Goal: Information Seeking & Learning: Learn about a topic

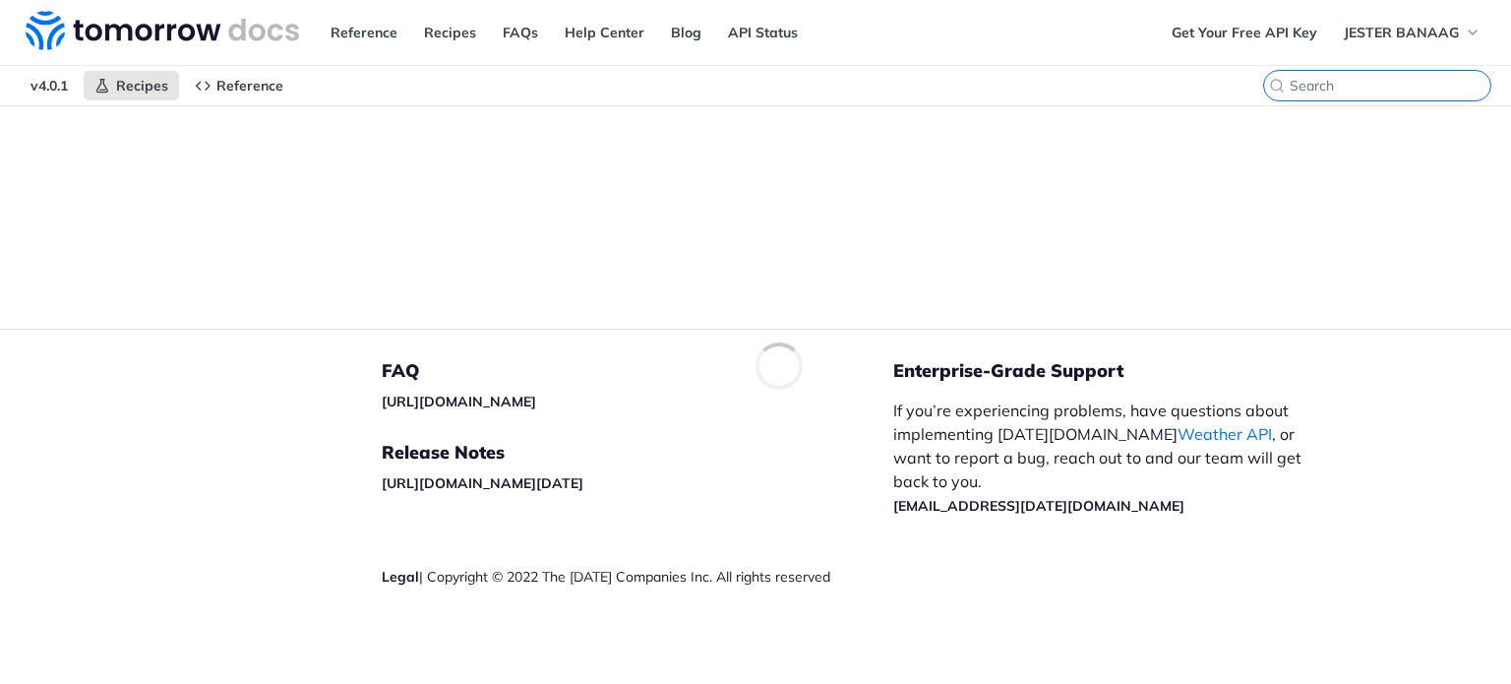
click at [1365, 82] on input "CTRL-K" at bounding box center [1390, 86] width 201 height 18
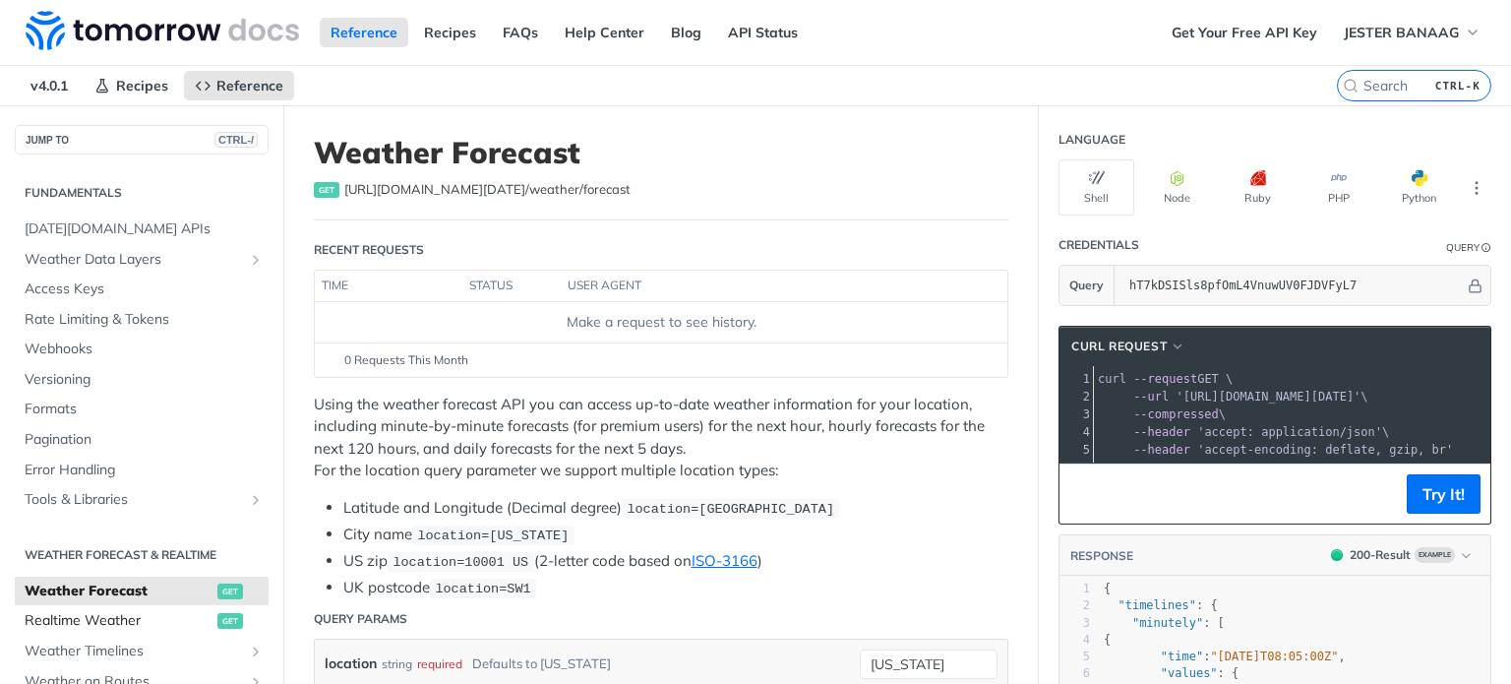
click at [180, 617] on span "Realtime Weather" at bounding box center [119, 621] width 188 height 20
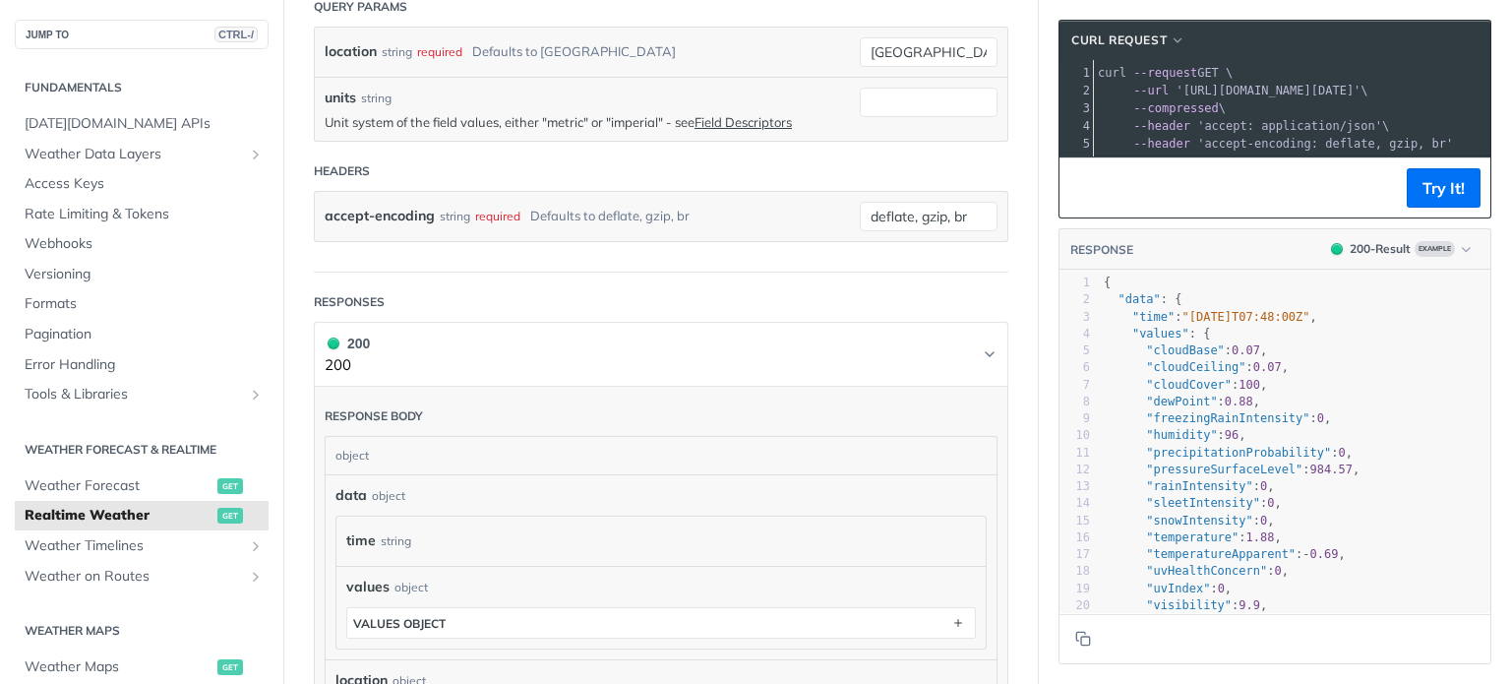
scroll to position [984, 0]
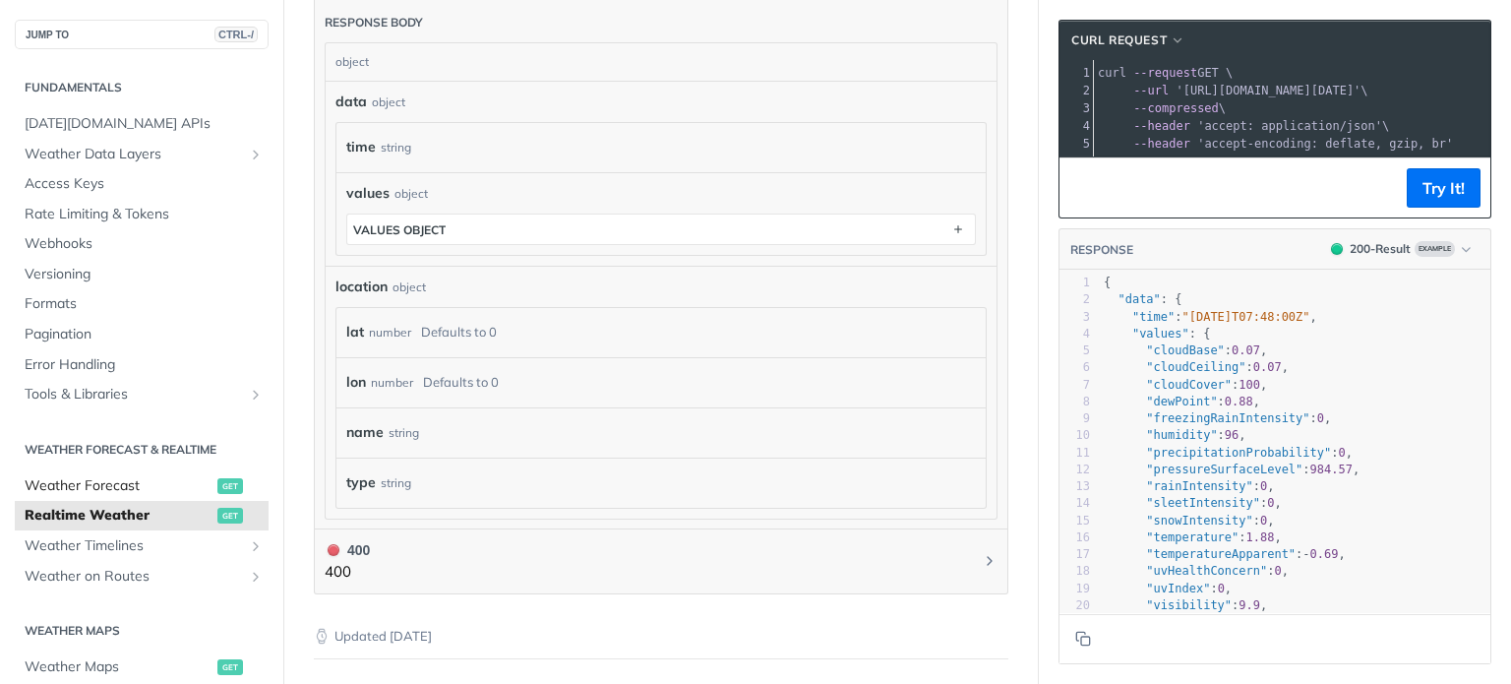
click at [110, 479] on span "Weather Forecast" at bounding box center [119, 486] width 188 height 20
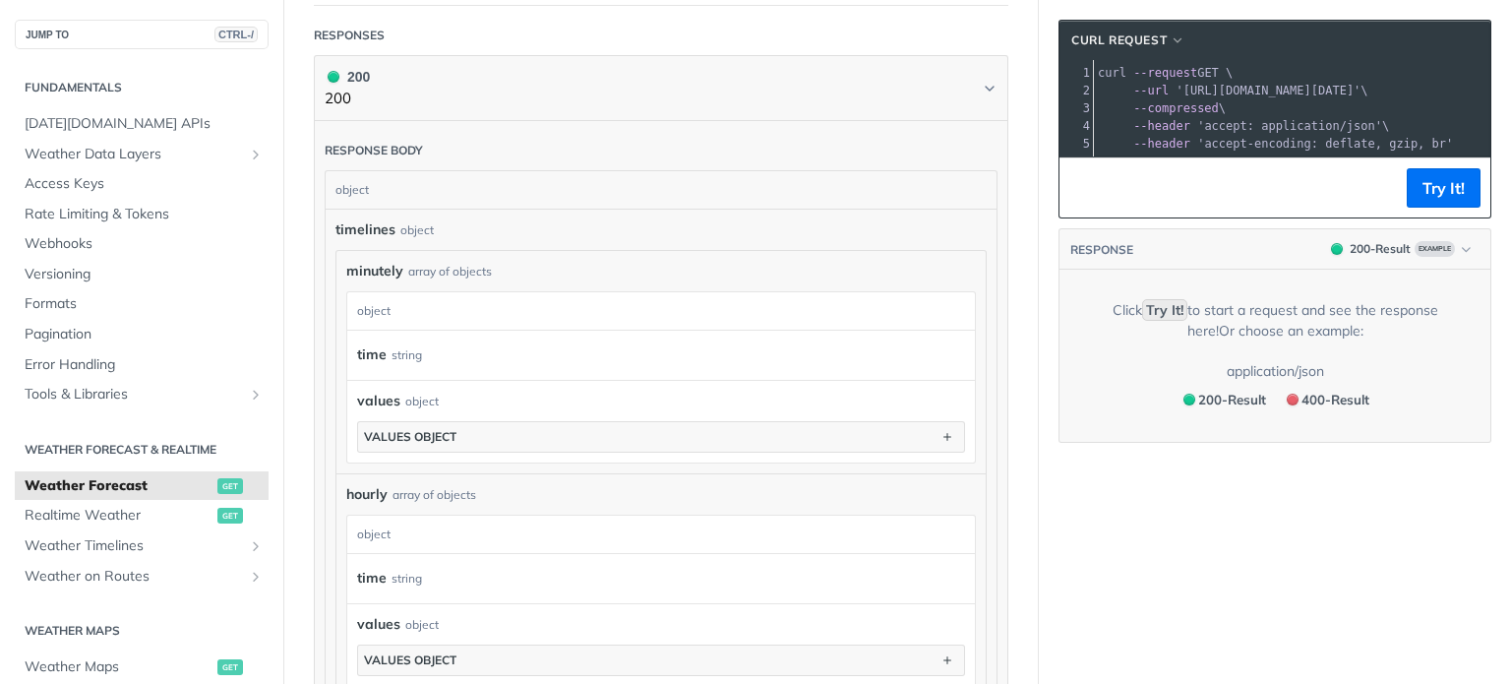
scroll to position [1111, 0]
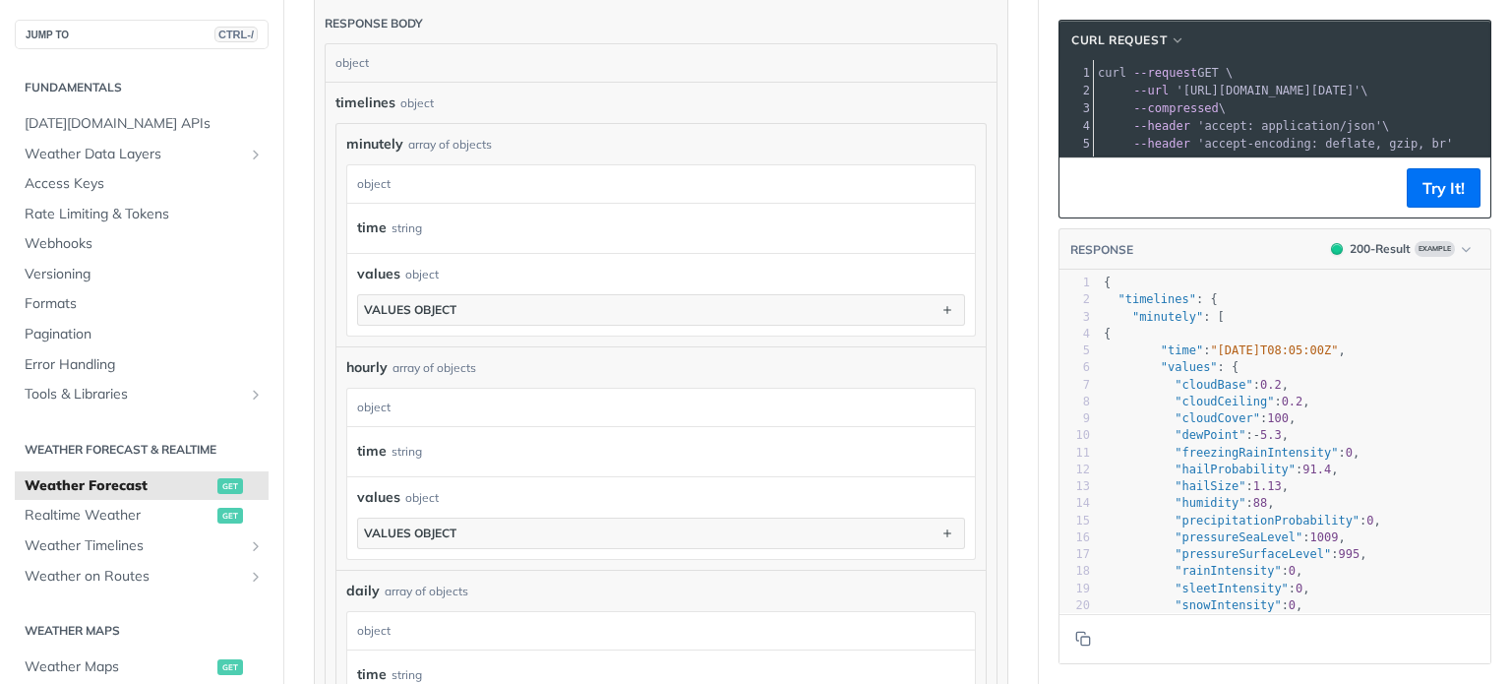
click at [491, 186] on div "object" at bounding box center [658, 183] width 623 height 37
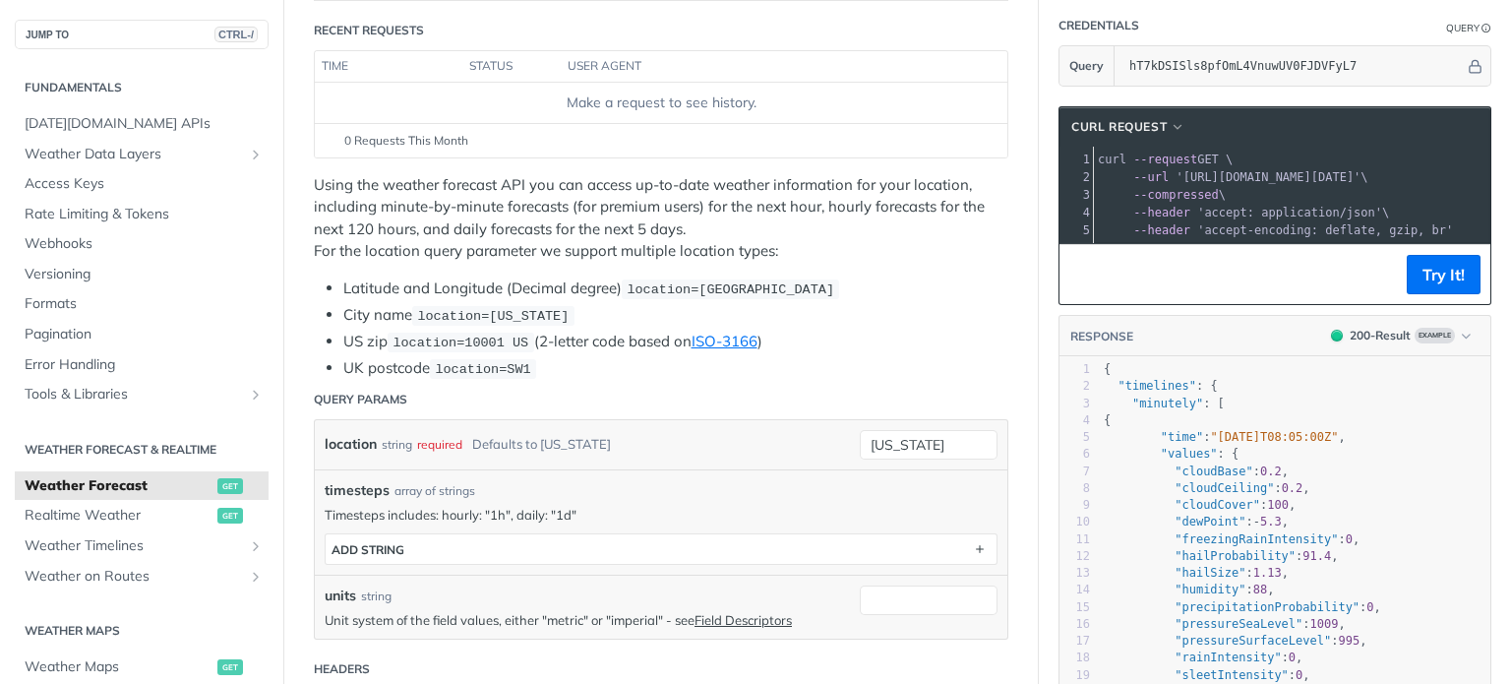
scroll to position [0, 0]
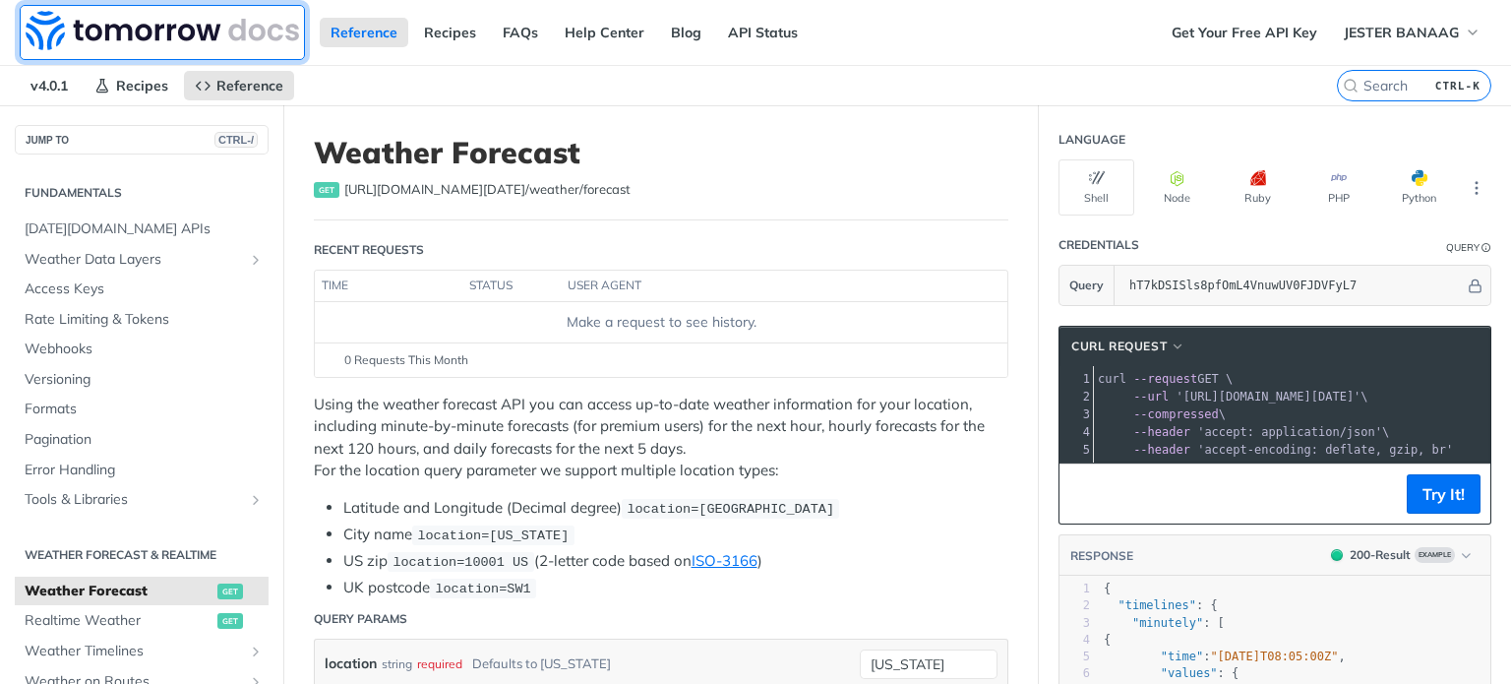
click at [173, 25] on img at bounding box center [162, 30] width 273 height 39
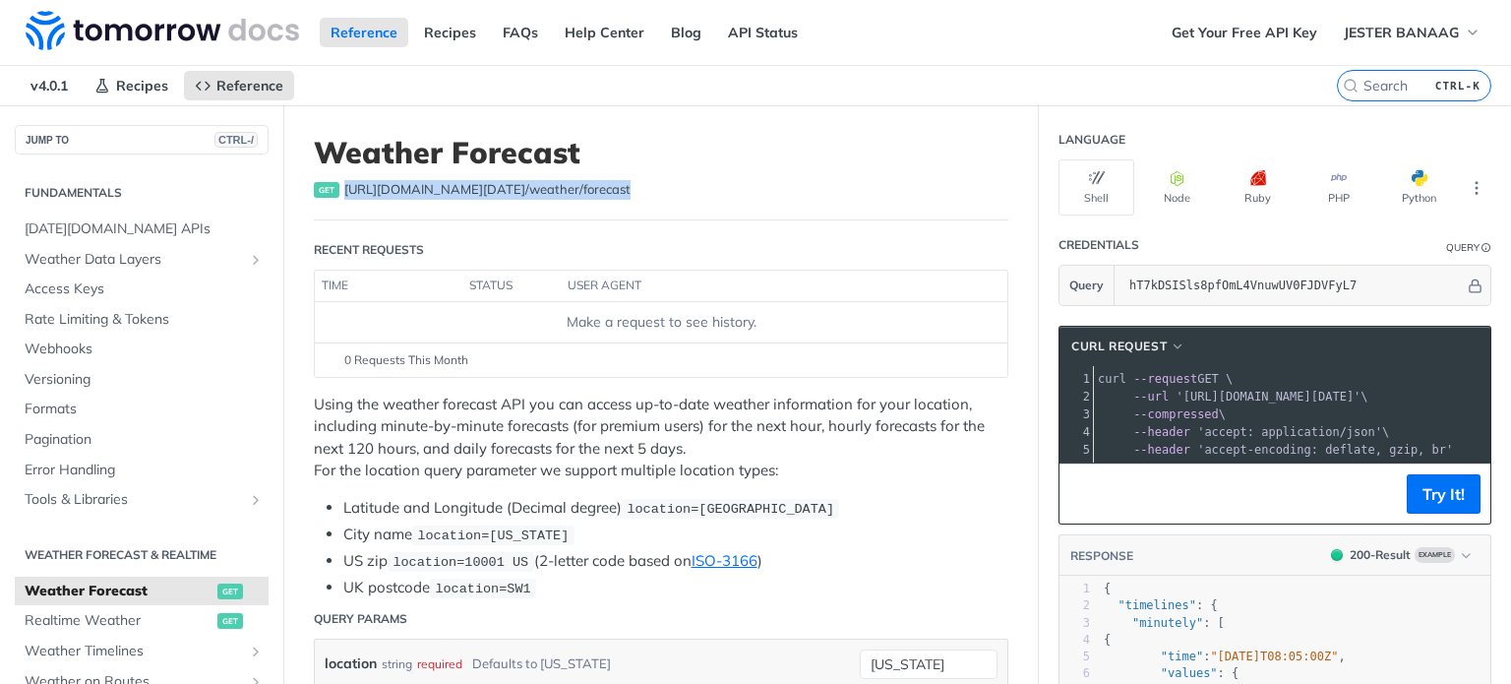
drag, startPoint x: 626, startPoint y: 185, endPoint x: 341, endPoint y: 188, distance: 284.3
click at [341, 188] on div "get https://api.tomorrow.io/v4 /weather/forecast" at bounding box center [661, 190] width 694 height 20
copy span "https://api.tomorrow.io/v4 /weather/forecast"
click at [639, 198] on div "get https://api.tomorrow.io/v4 /weather/forecast" at bounding box center [661, 190] width 694 height 20
click at [356, 200] on header "Weather Forecast get https://api.tomorrow.io/v4 /weather/forecast" at bounding box center [661, 178] width 694 height 86
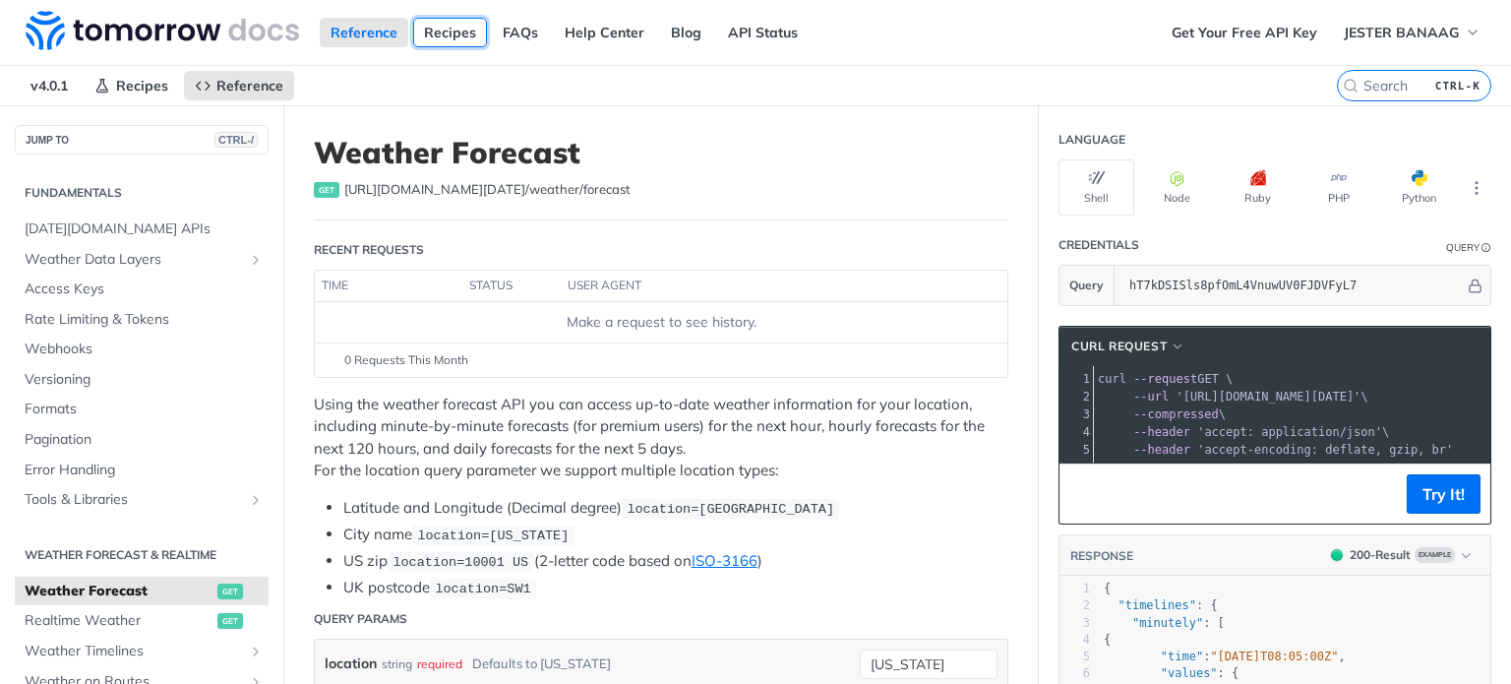
click at [452, 36] on link "Recipes" at bounding box center [450, 33] width 74 height 30
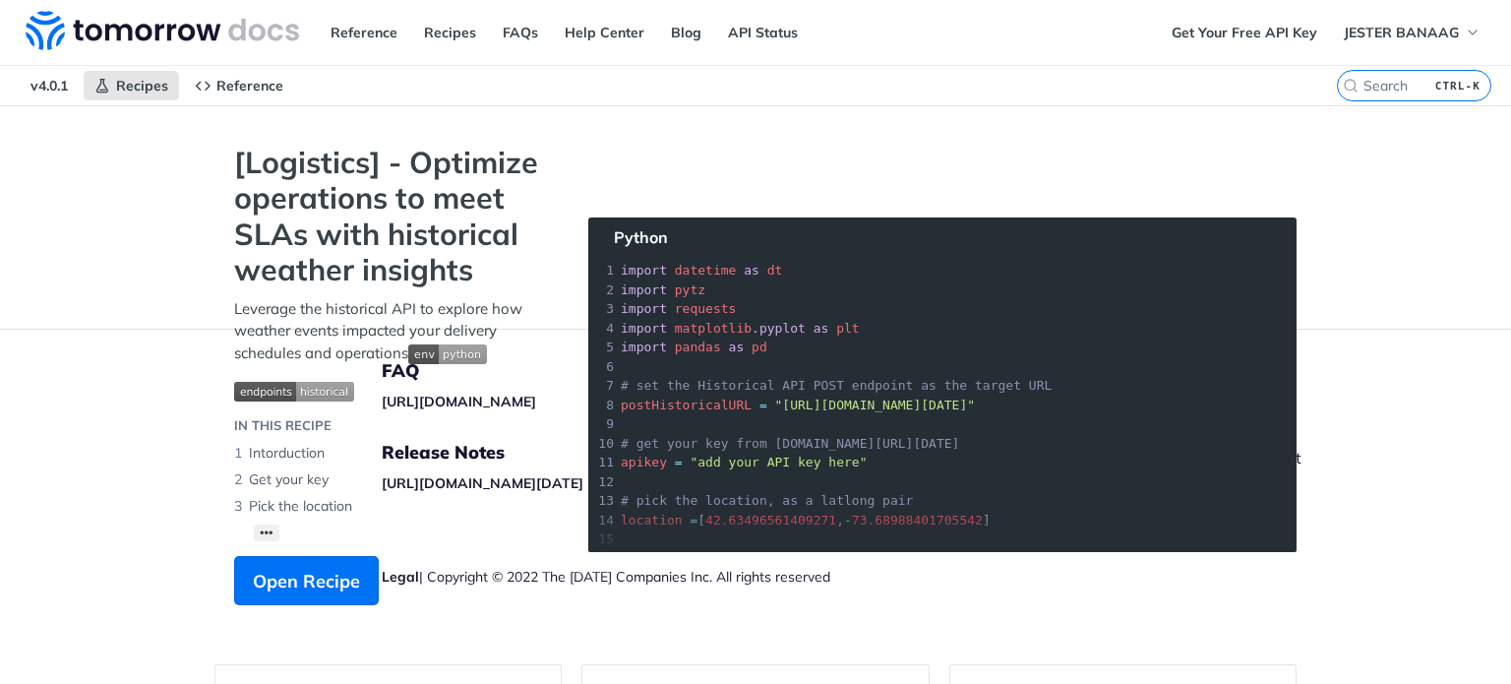
click at [686, 263] on section "[Logistics] - Optimize operations to meet SLAs with historical weather insights…" at bounding box center [755, 395] width 1082 height 500
drag, startPoint x: 698, startPoint y: 273, endPoint x: 736, endPoint y: 290, distance: 40.9
click at [736, 290] on section "[Logistics] - Optimize operations to meet SLAs with historical weather insights…" at bounding box center [755, 395] width 1082 height 500
click at [747, 298] on section "[Logistics] - Optimize operations to meet SLAs with historical weather insights…" at bounding box center [755, 395] width 1082 height 500
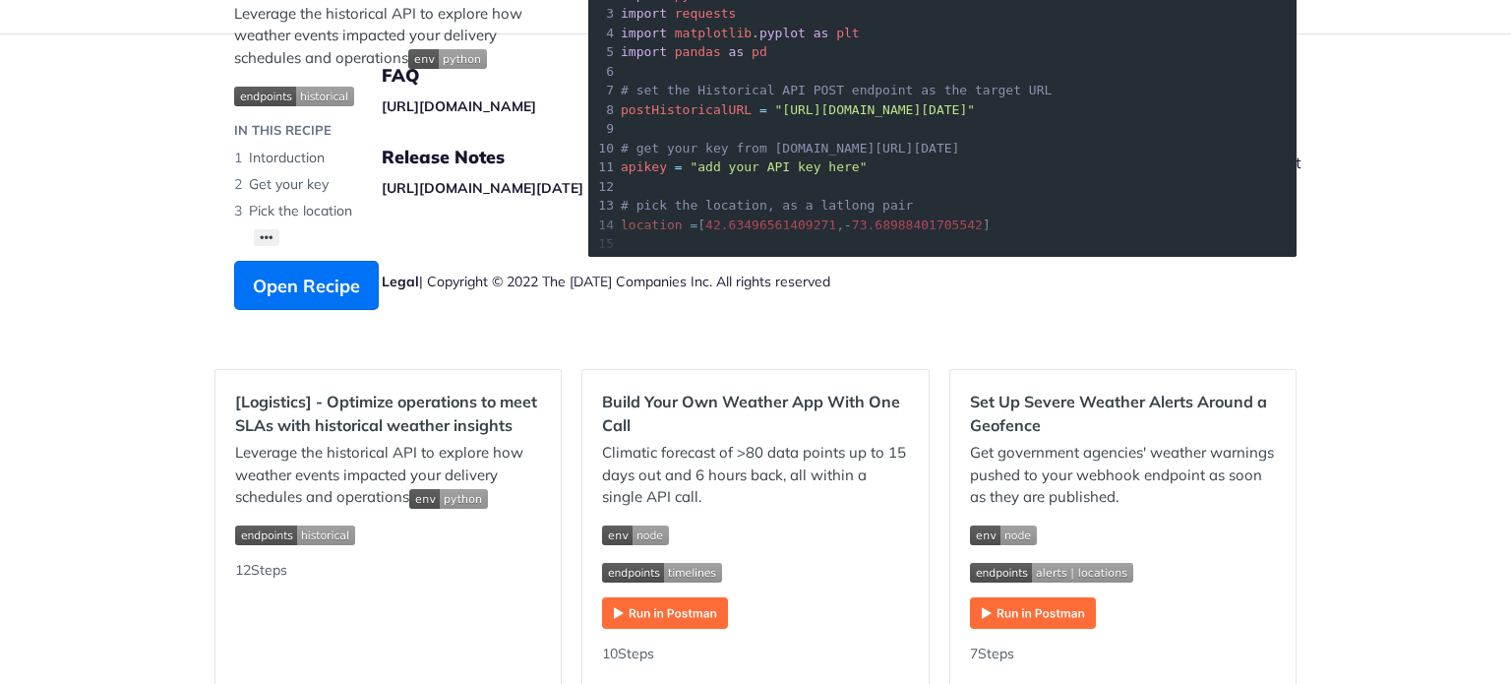
click at [436, 192] on li "Get your key" at bounding box center [391, 184] width 315 height 27
drag, startPoint x: 472, startPoint y: 174, endPoint x: 526, endPoint y: 188, distance: 55.8
click at [526, 188] on li "Get your key" at bounding box center [391, 184] width 315 height 27
drag, startPoint x: 518, startPoint y: 184, endPoint x: 567, endPoint y: 184, distance: 48.2
click at [567, 184] on section "[Logistics] - Optimize operations to meet SLAs with historical weather insights…" at bounding box center [755, 100] width 1082 height 500
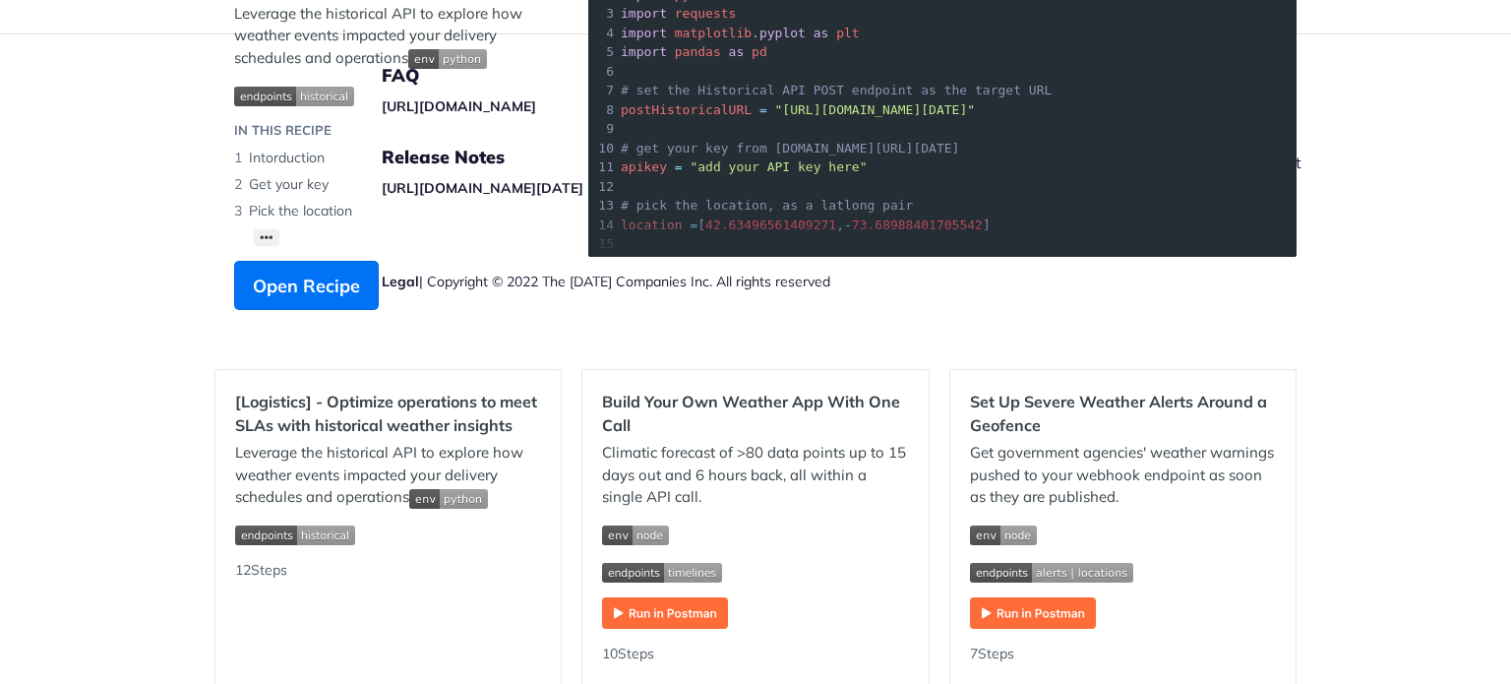
click at [567, 185] on section "[Logistics] - Optimize operations to meet SLAs with historical weather insights…" at bounding box center [755, 100] width 1082 height 500
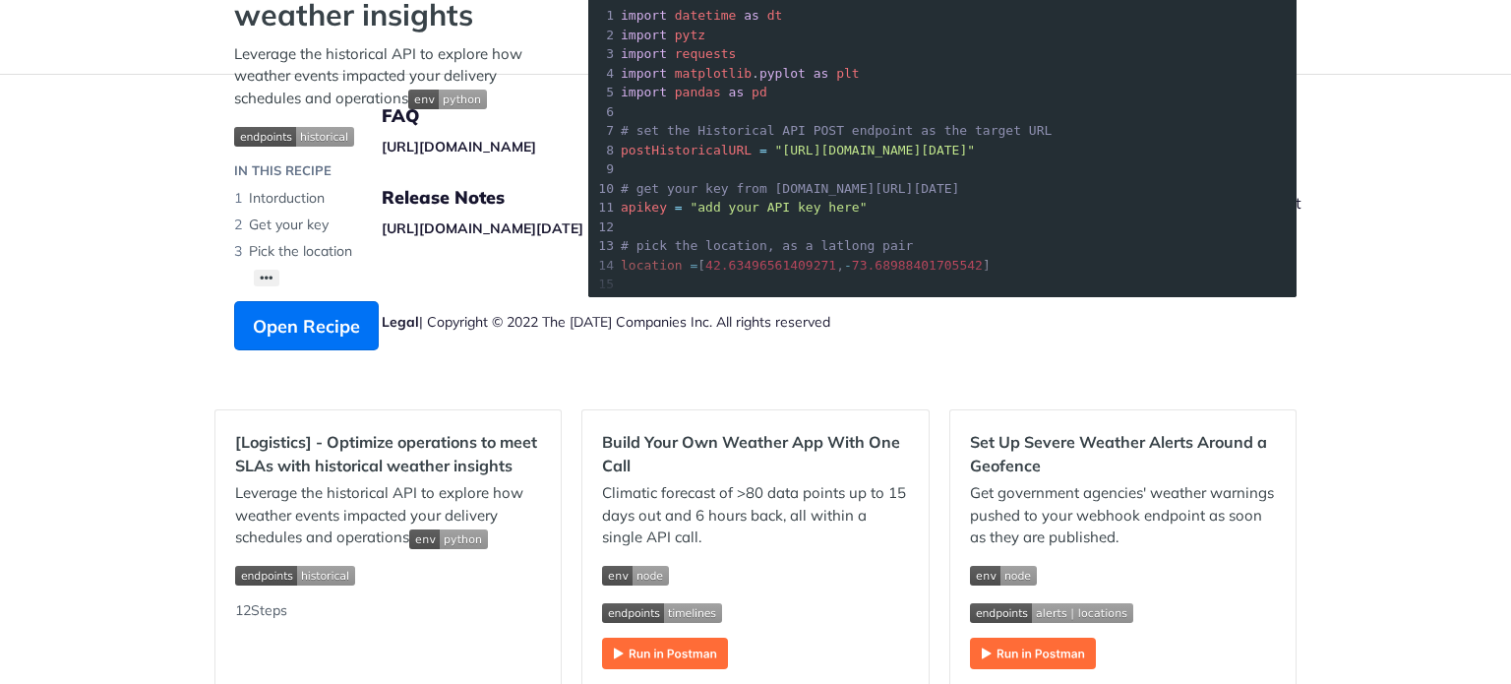
scroll to position [0, 0]
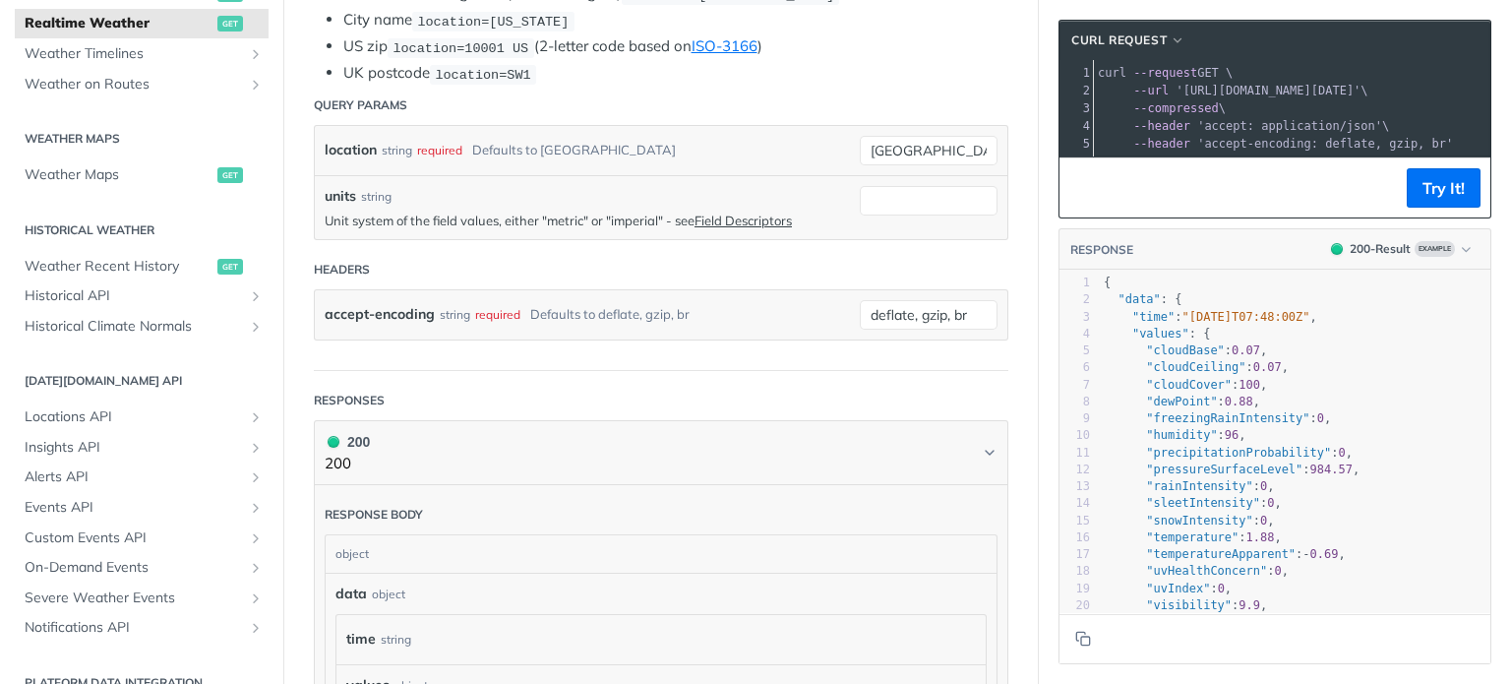
scroll to position [393, 0]
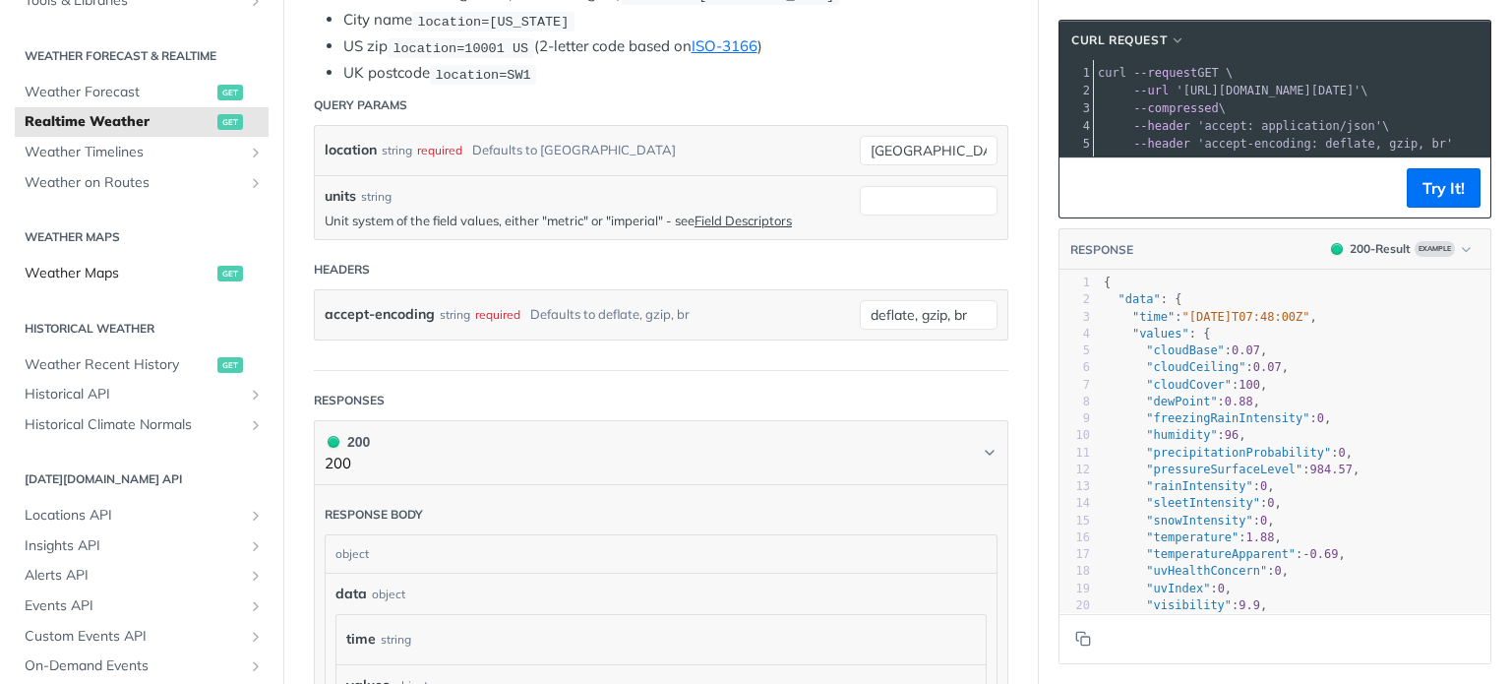
click at [119, 275] on span "Weather Maps" at bounding box center [119, 274] width 188 height 20
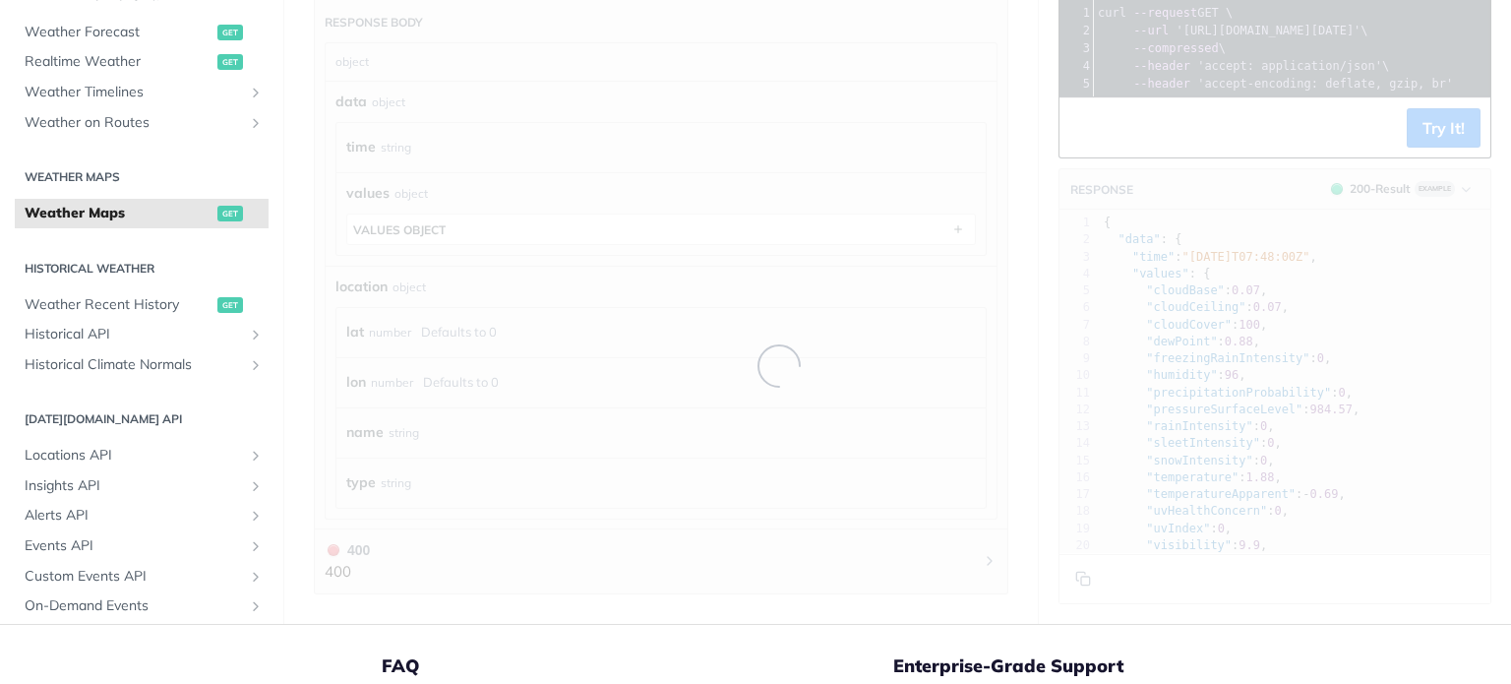
scroll to position [393, 0]
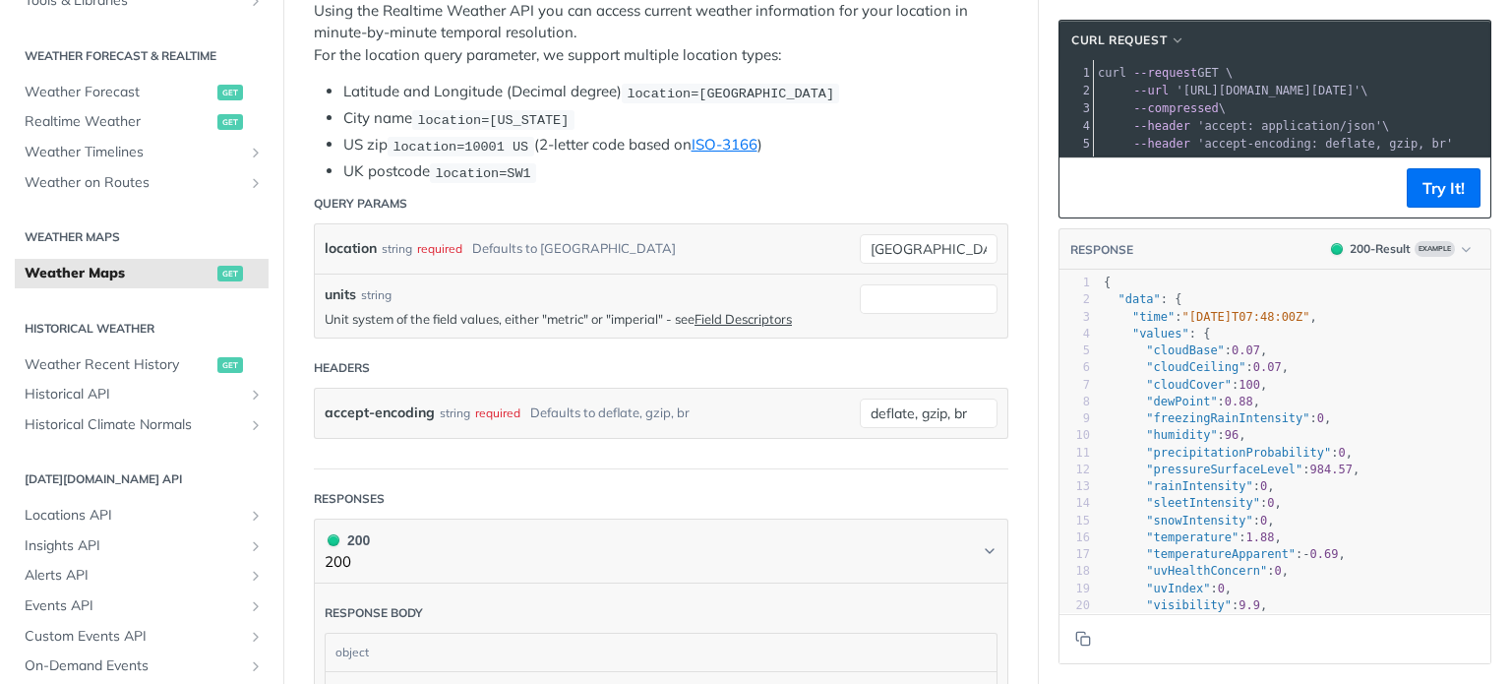
click at [923, 160] on li "UK postcode location=SW1" at bounding box center [675, 171] width 665 height 23
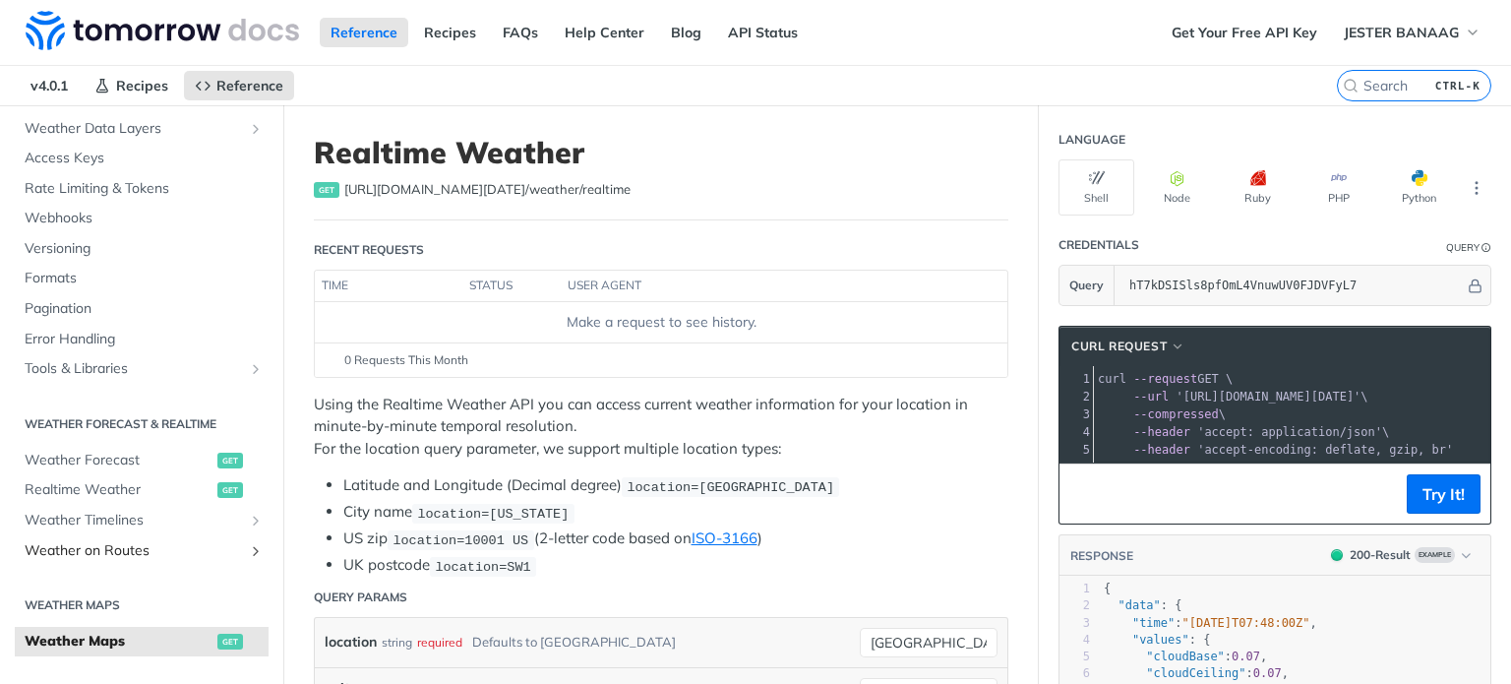
scroll to position [0, 0]
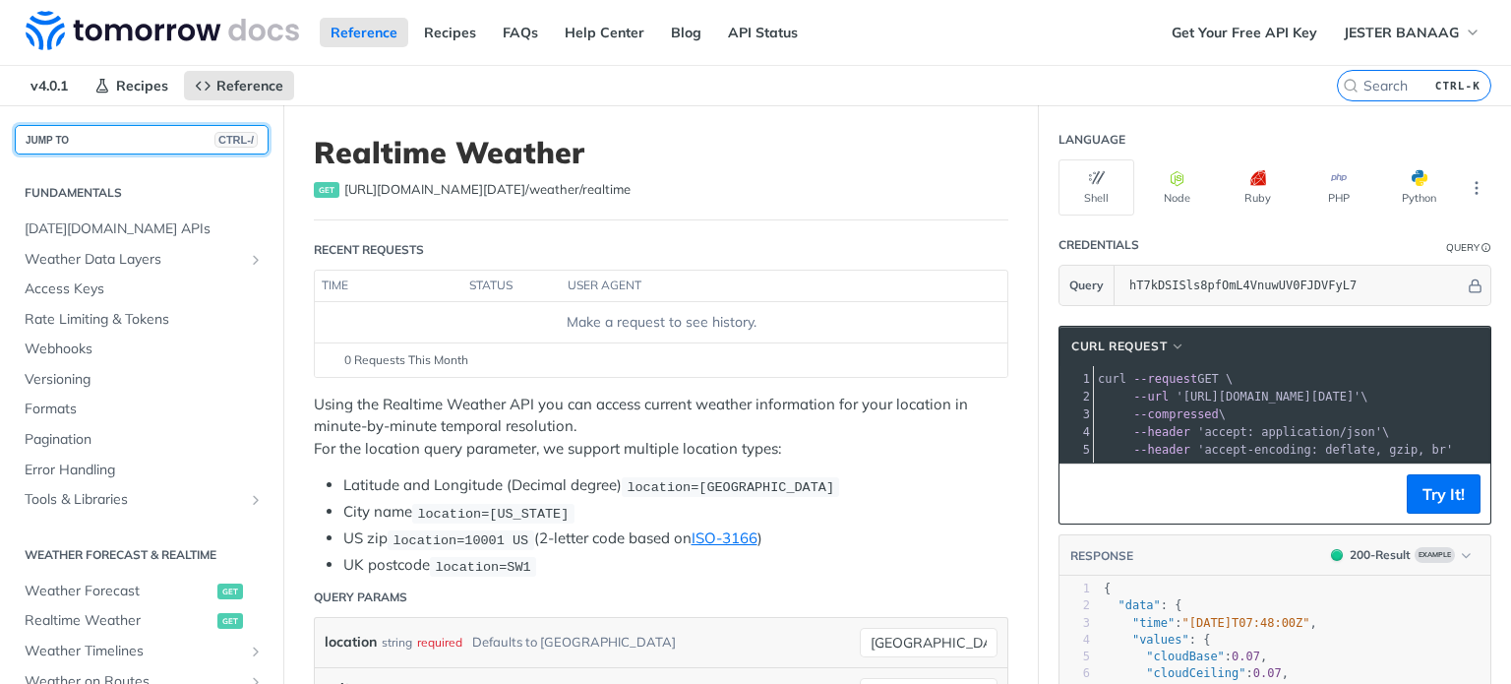
click at [224, 140] on span "CTRL-/" at bounding box center [235, 140] width 43 height 16
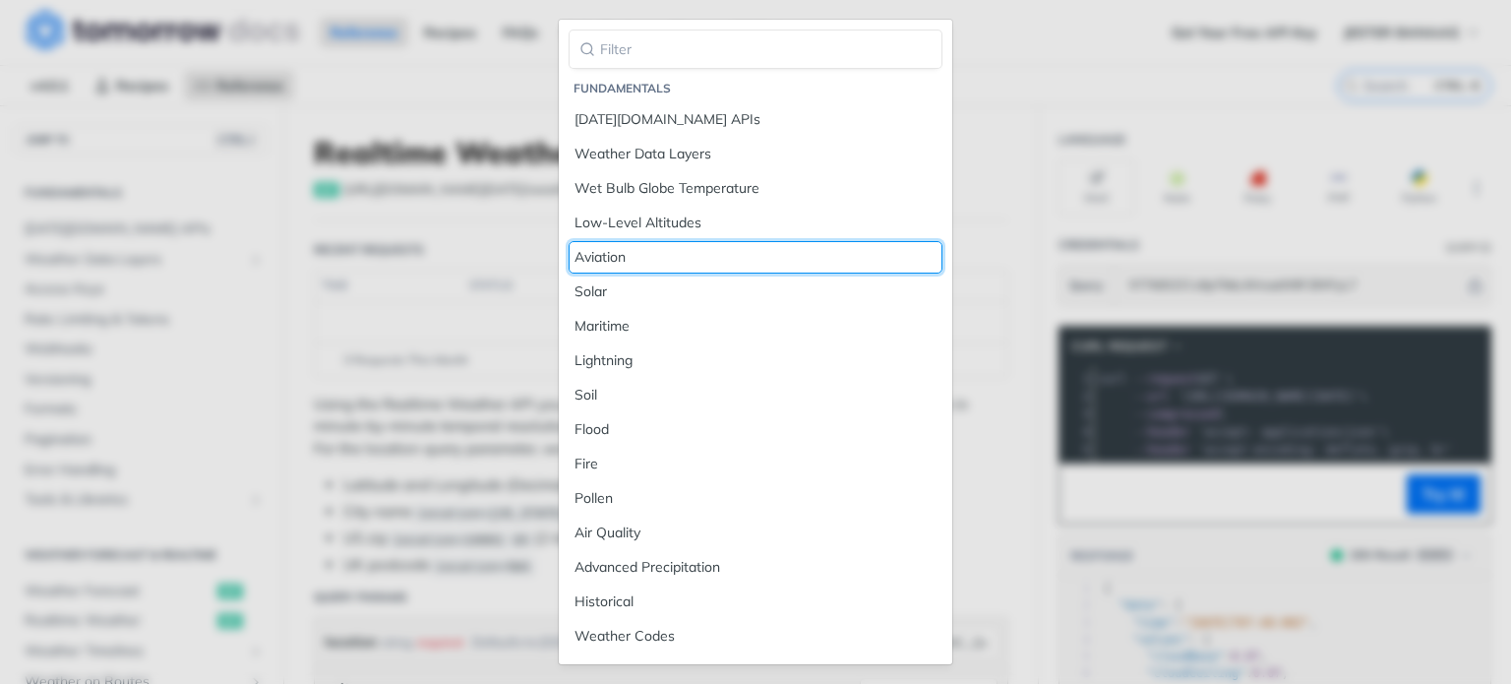
click at [630, 255] on div "Aviation" at bounding box center [755, 257] width 362 height 21
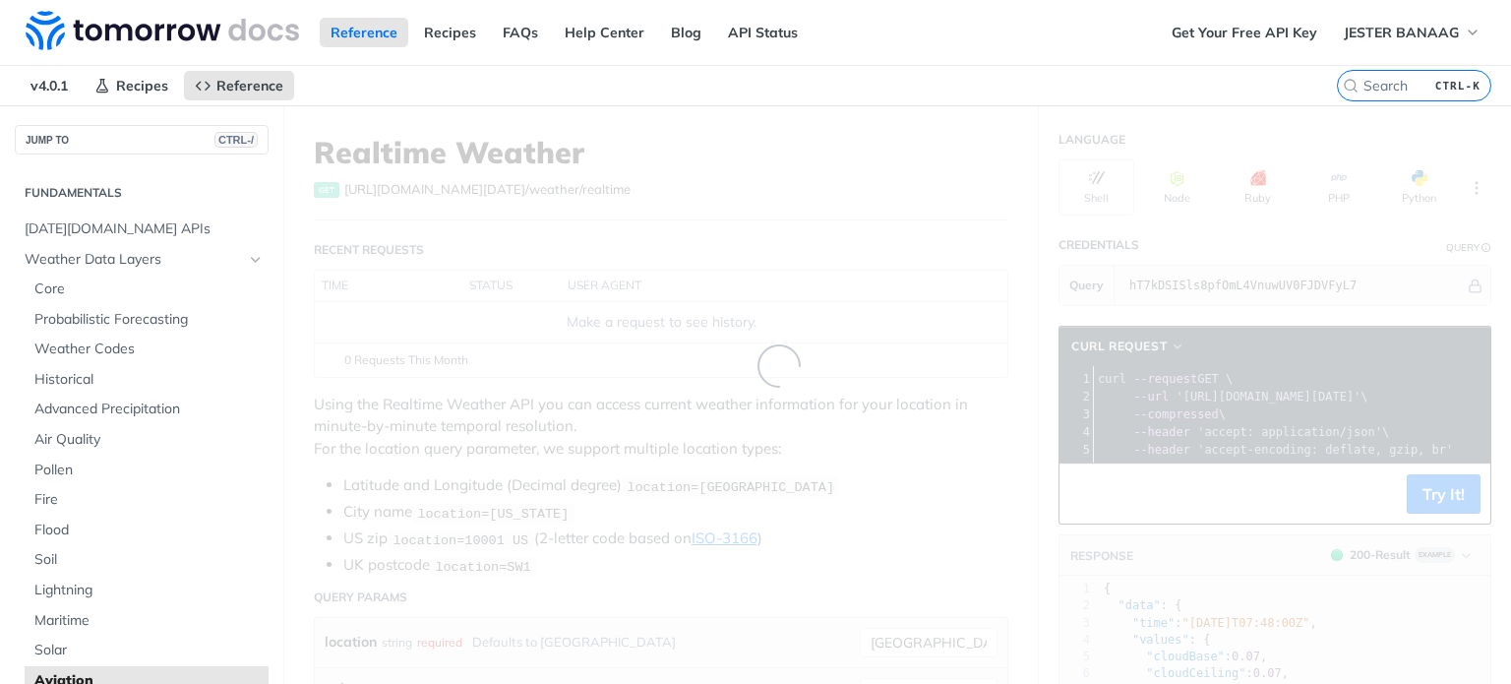
scroll to position [323, 0]
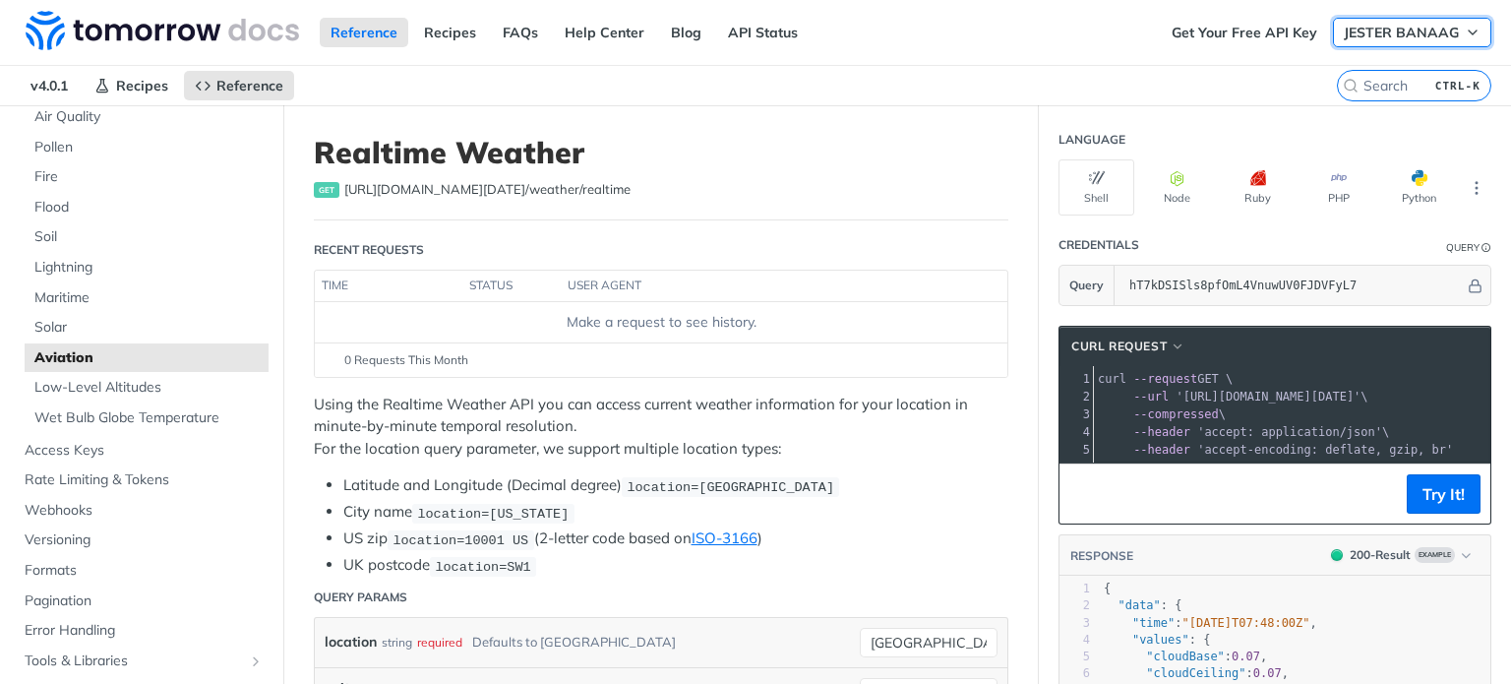
click at [1367, 34] on span "JESTER BANAAG" at bounding box center [1401, 33] width 115 height 18
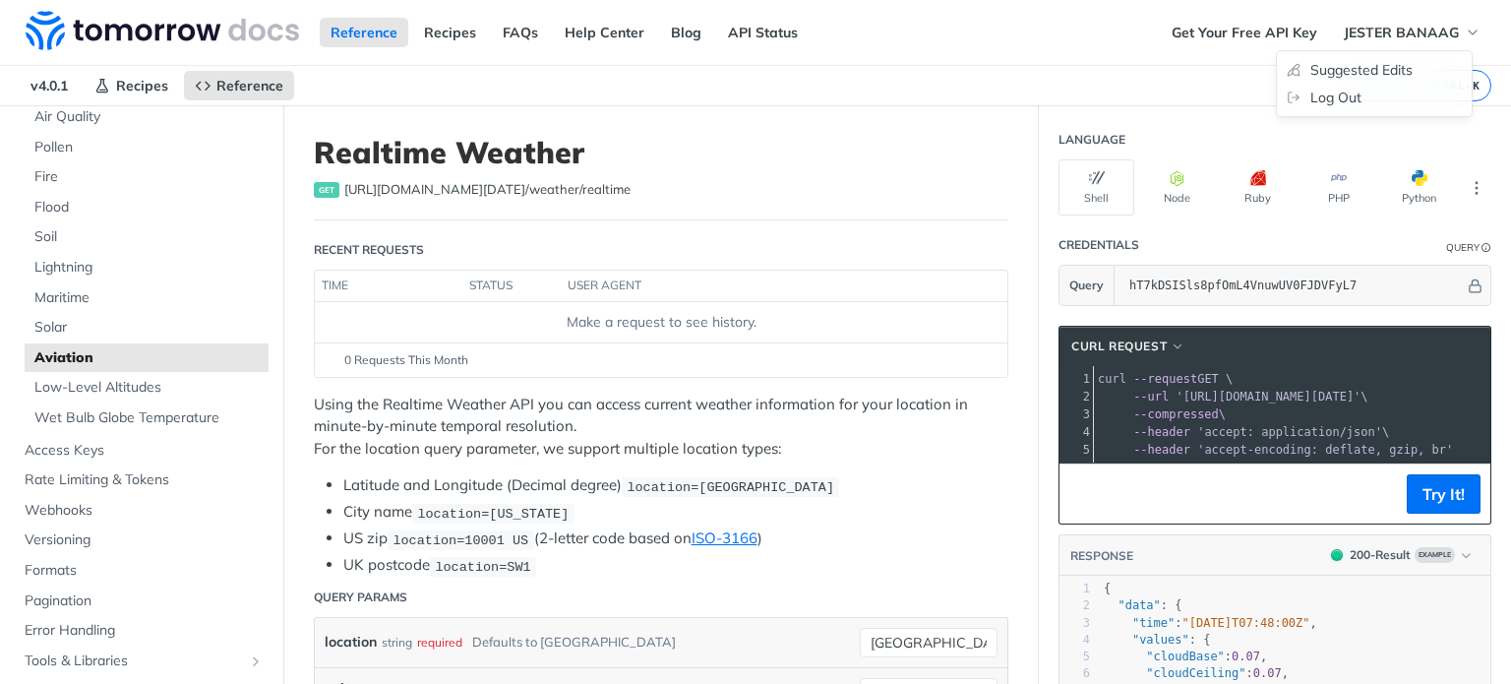
click at [1338, 112] on div "Suggested Edits Log Out" at bounding box center [1374, 83] width 197 height 67
click at [1338, 101] on link "Log Out" at bounding box center [1374, 98] width 195 height 28
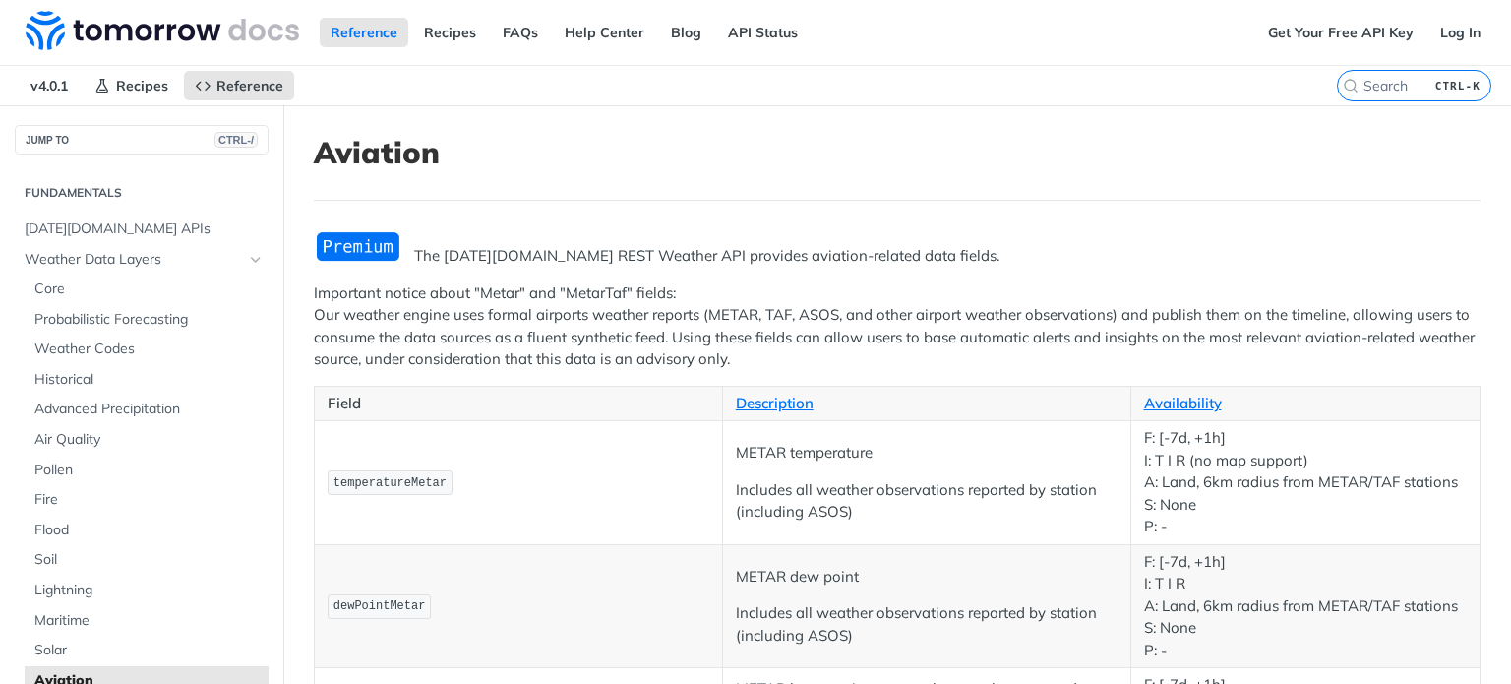
scroll to position [806, 0]
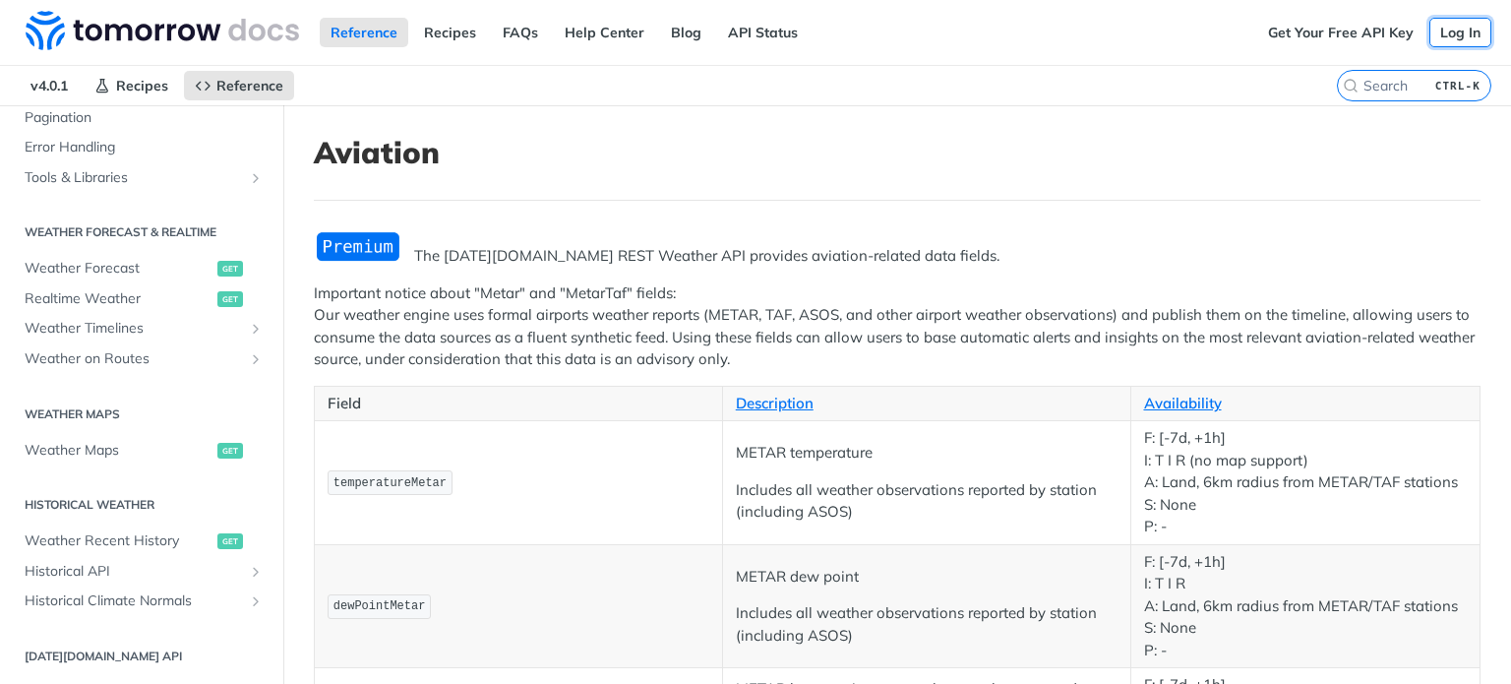
click at [1448, 30] on link "Log In" at bounding box center [1460, 33] width 62 height 30
